Goal: Task Accomplishment & Management: Use online tool/utility

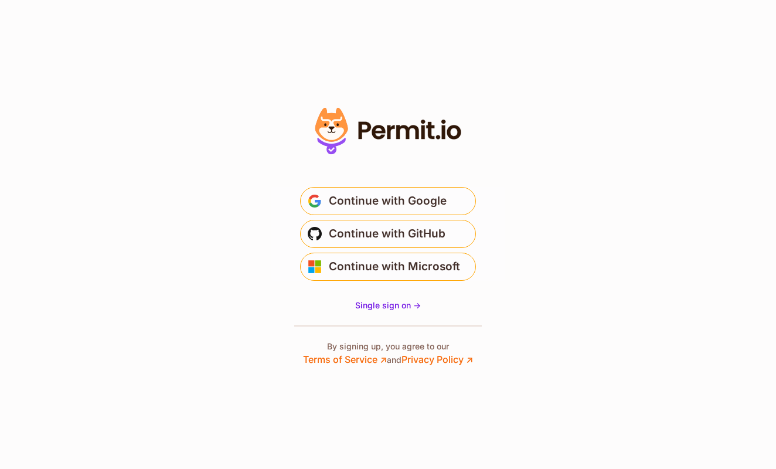
click at [424, 229] on span "Continue with GitHub" at bounding box center [387, 233] width 117 height 19
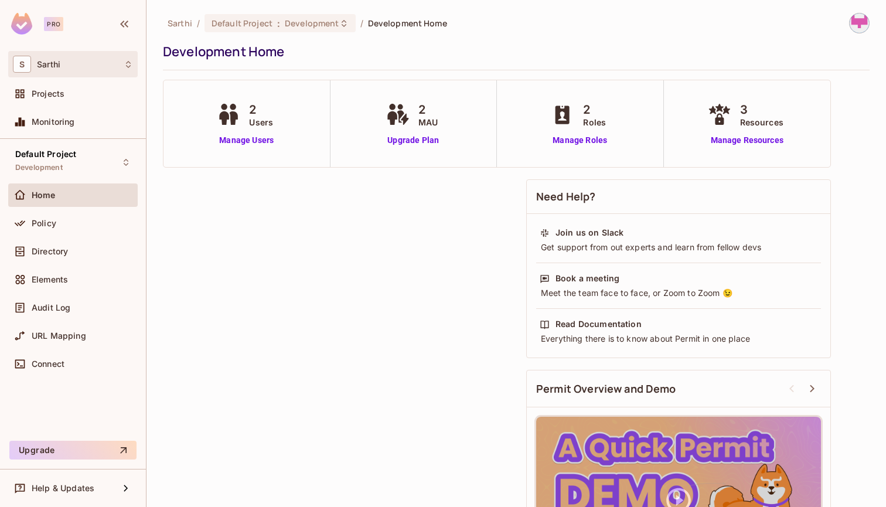
click at [62, 68] on div "S Sarthi" at bounding box center [73, 64] width 120 height 17
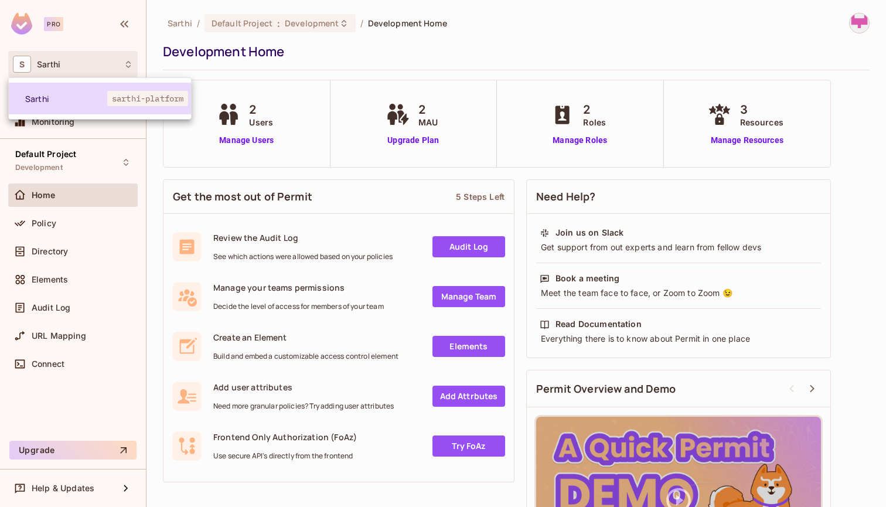
click at [69, 106] on li "[PERSON_NAME]-platform" at bounding box center [100, 99] width 182 height 32
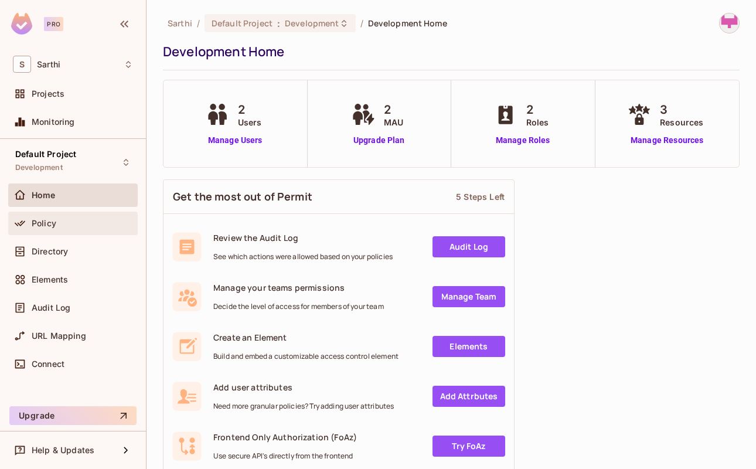
click at [112, 222] on div "Policy" at bounding box center [82, 223] width 101 height 9
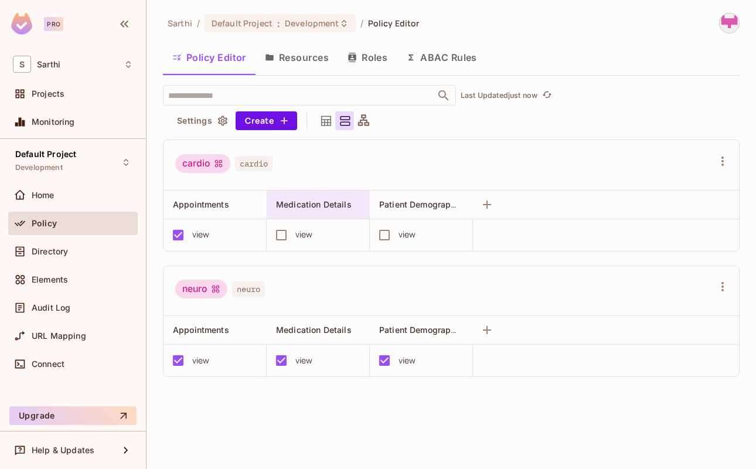
click at [280, 213] on div "Medication Details" at bounding box center [318, 204] width 103 height 28
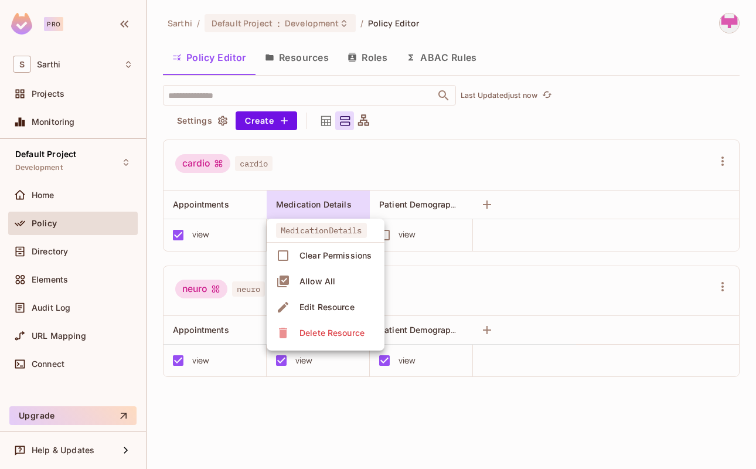
click at [330, 165] on div at bounding box center [378, 234] width 756 height 469
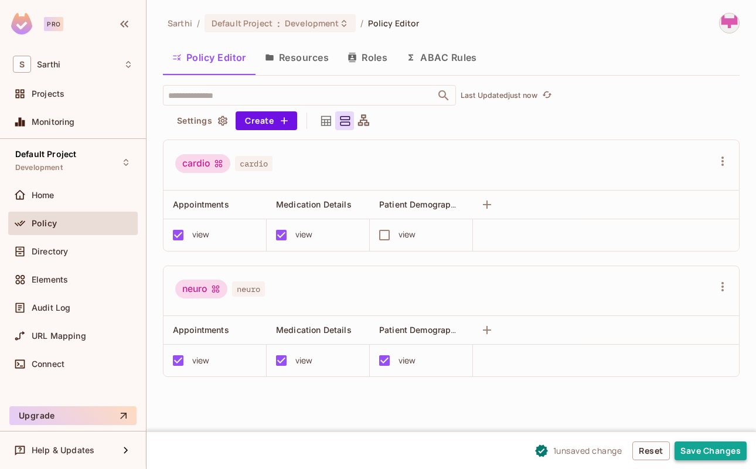
click at [697, 453] on button "Save Changes" at bounding box center [710, 450] width 72 height 19
